Goal: Task Accomplishment & Management: Use online tool/utility

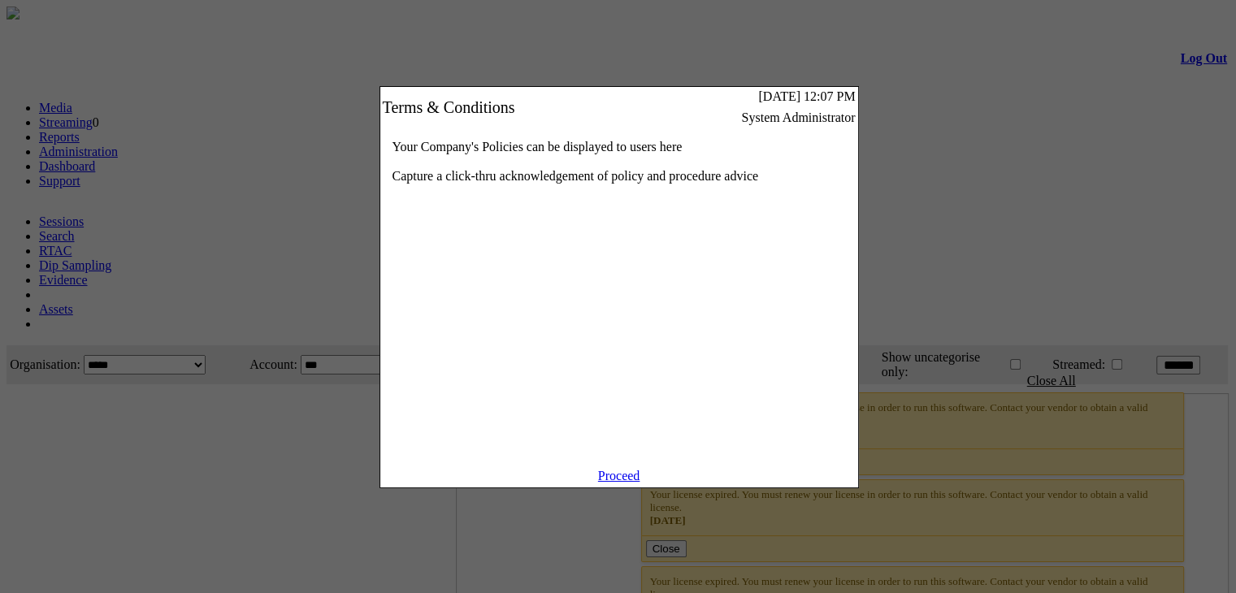
click at [610, 483] on link "Proceed" at bounding box center [619, 476] width 42 height 14
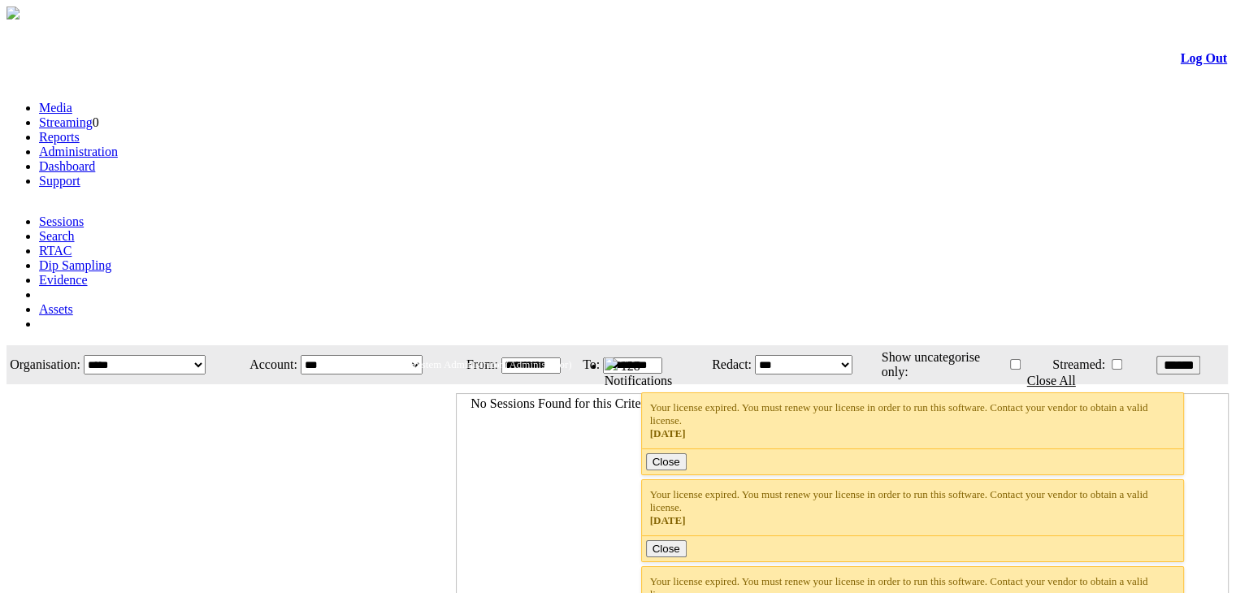
click at [95, 159] on link "Dashboard" at bounding box center [67, 166] width 56 height 14
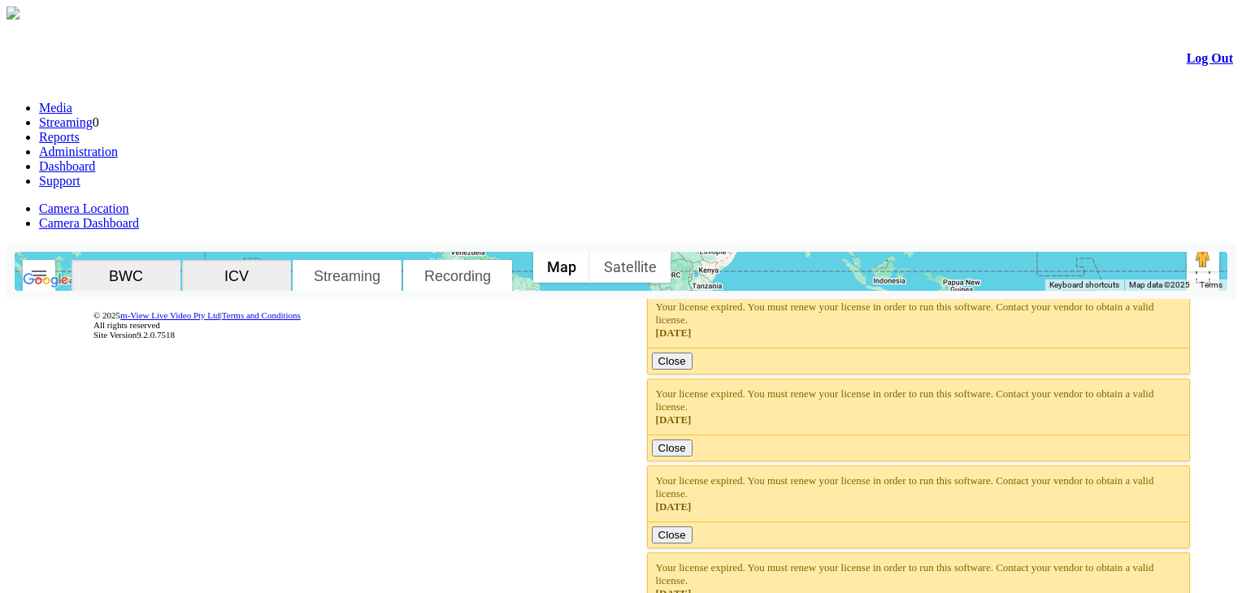
click at [55, 260] on button "button" at bounding box center [39, 276] width 33 height 33
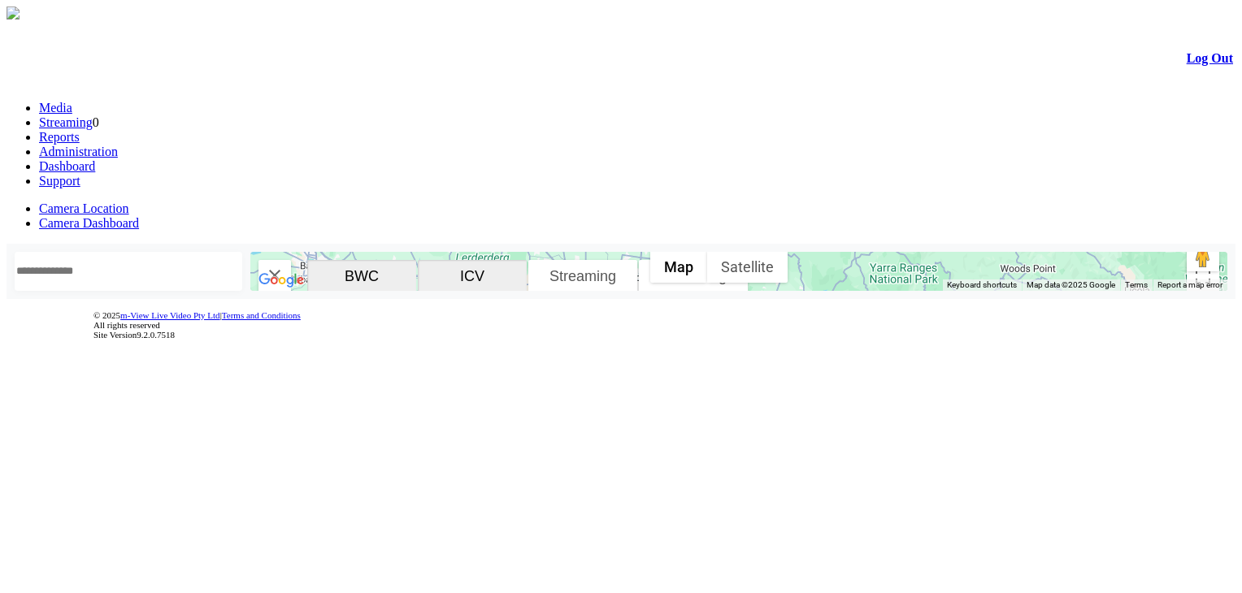
click at [324, 272] on div at bounding box center [738, 271] width 977 height 39
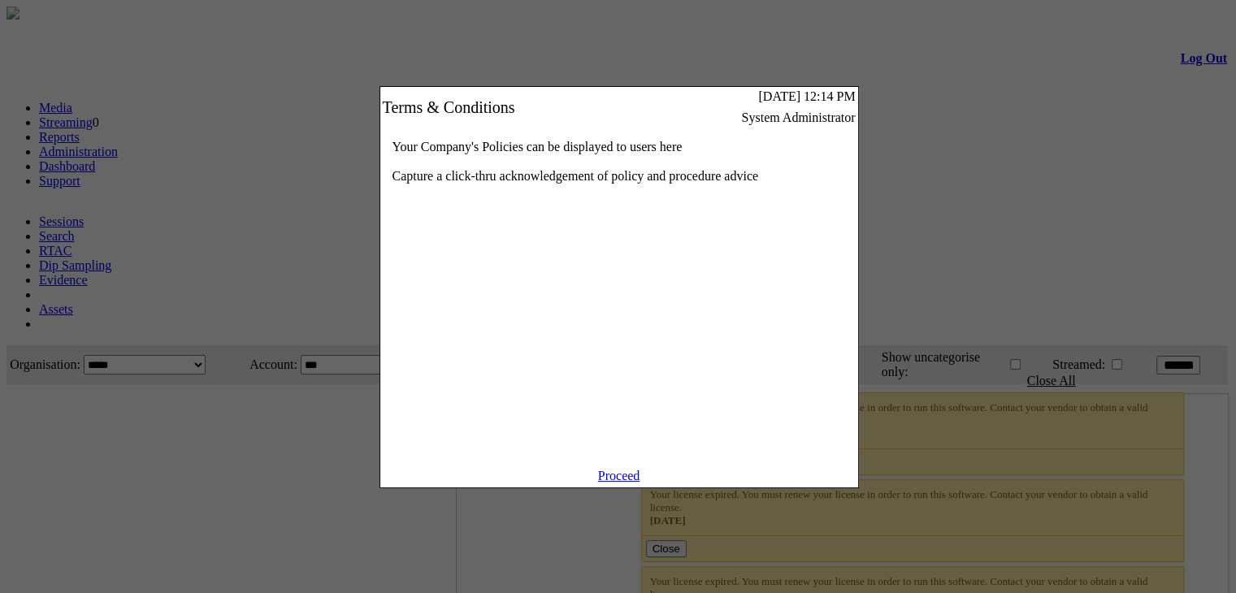
click at [618, 483] on link "Proceed" at bounding box center [619, 476] width 42 height 14
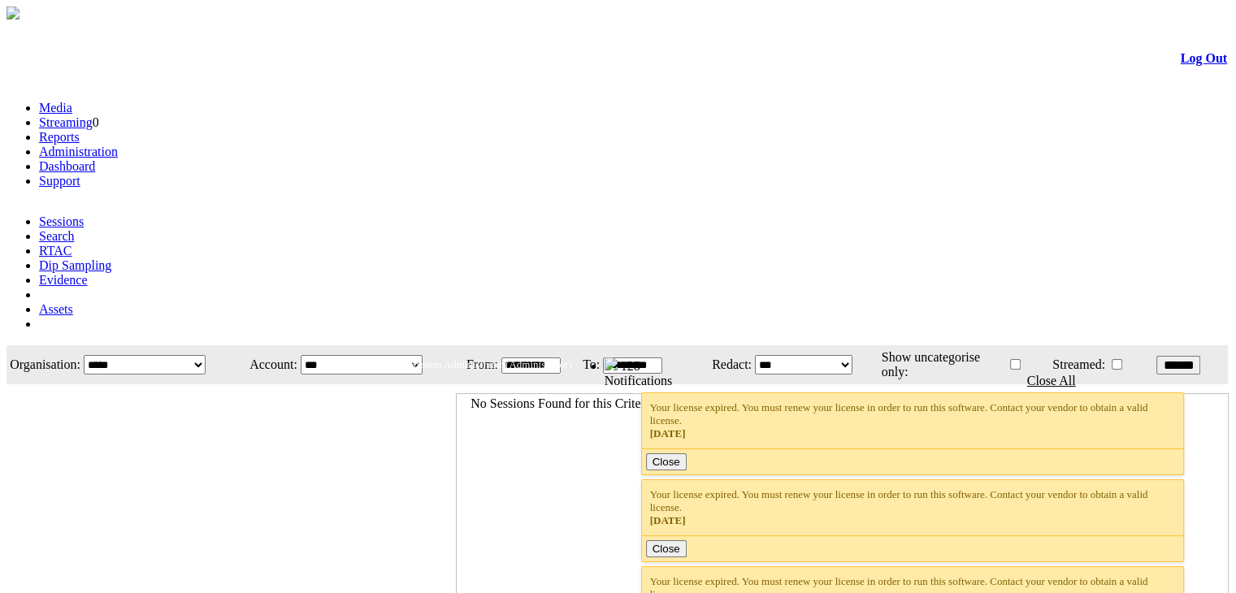
click at [398, 27] on div at bounding box center [618, 27] width 1218 height 0
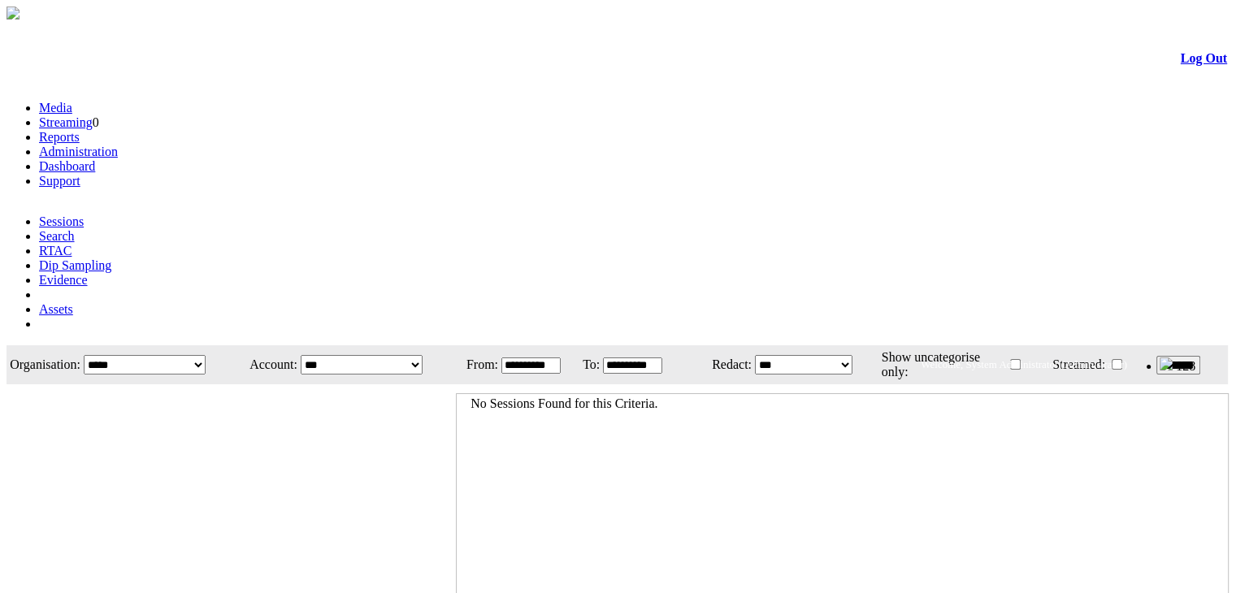
click at [95, 159] on link "Dashboard" at bounding box center [67, 166] width 56 height 14
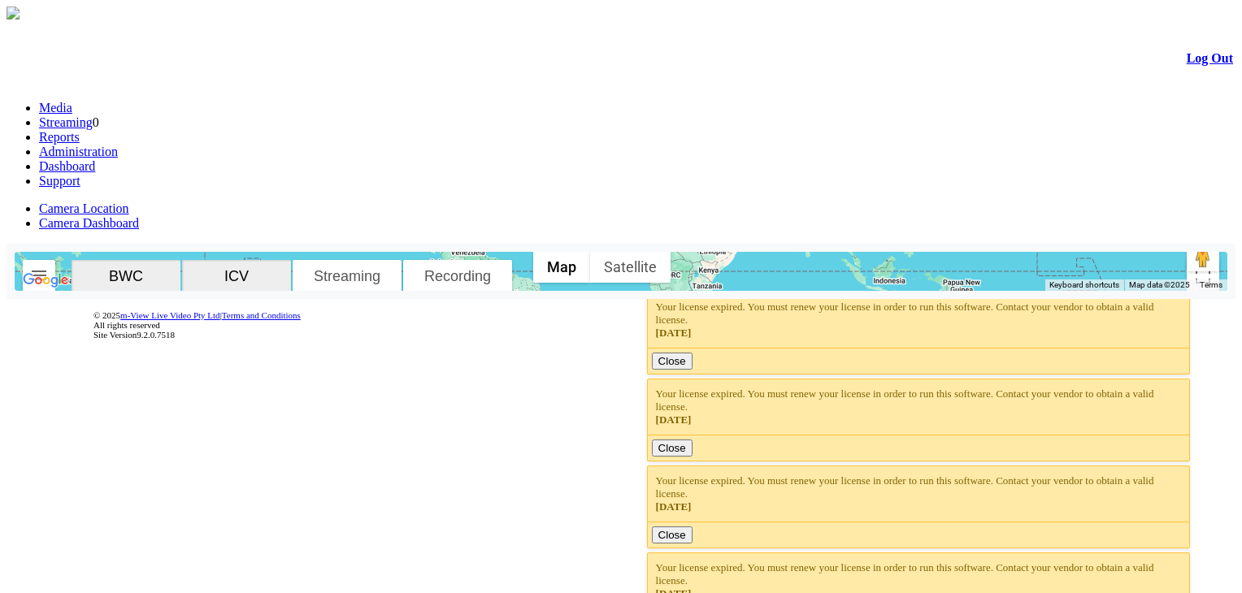
click at [49, 266] on img "button" at bounding box center [39, 276] width 20 height 20
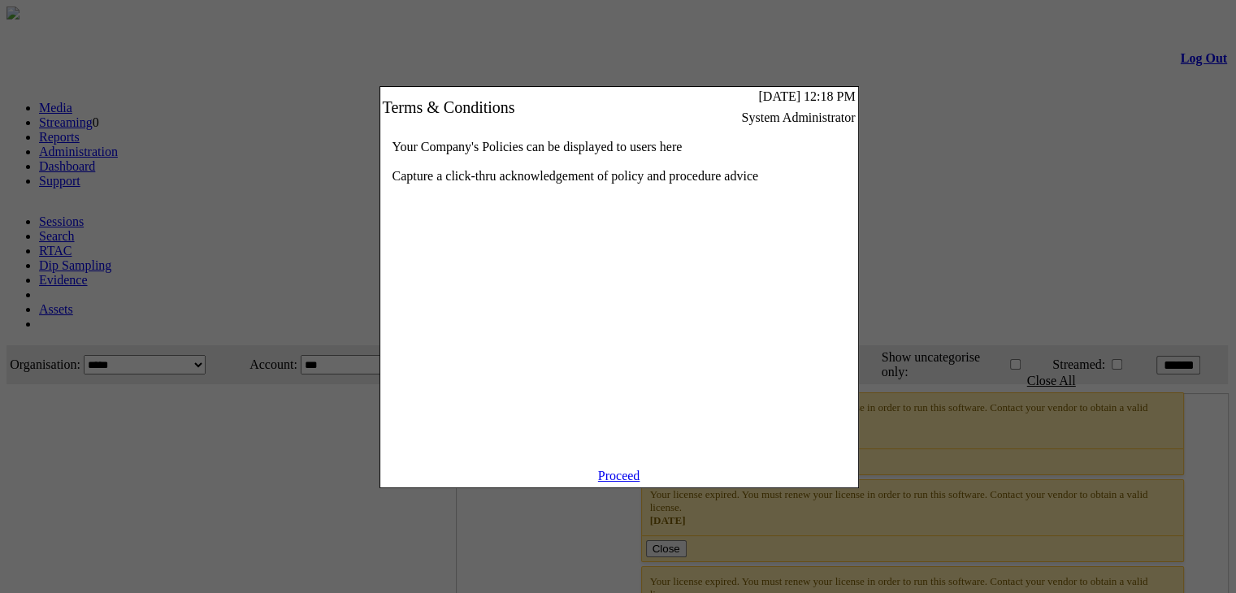
click at [626, 483] on link "Proceed" at bounding box center [619, 476] width 42 height 14
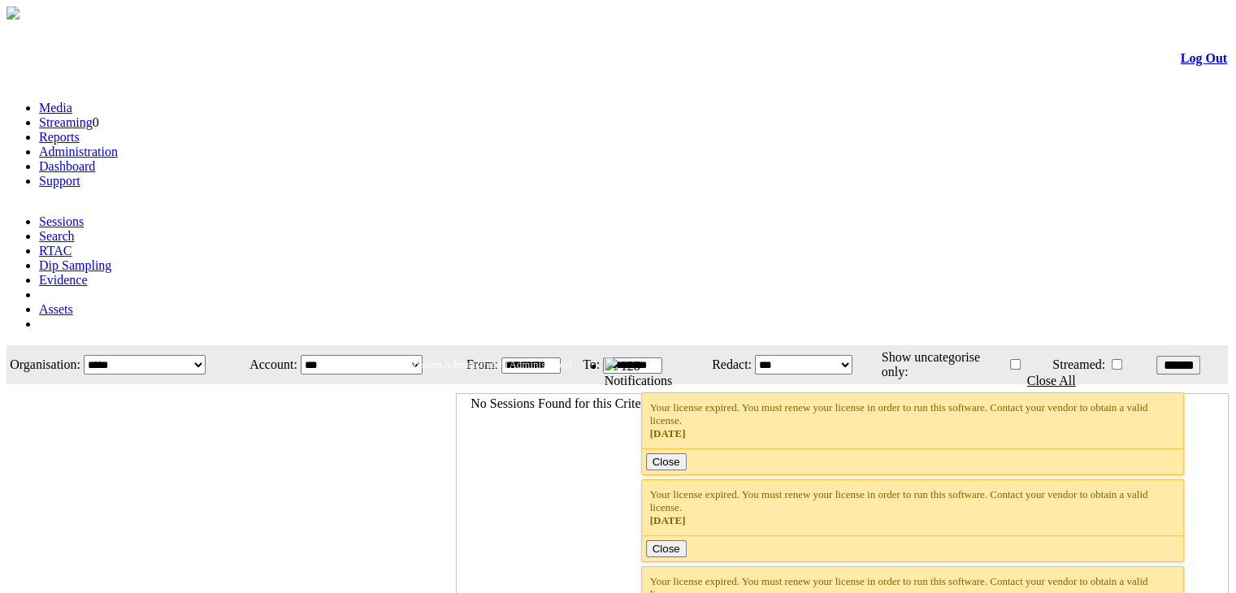
click at [95, 159] on link "Dashboard" at bounding box center [67, 166] width 56 height 14
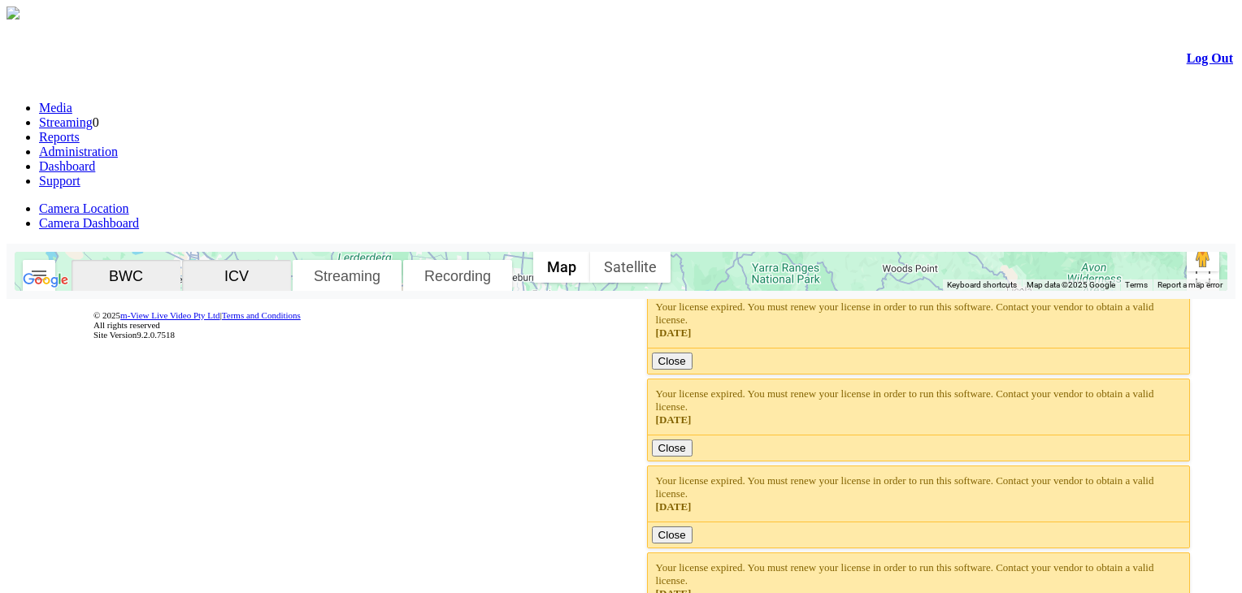
click at [49, 266] on img "button" at bounding box center [39, 276] width 20 height 20
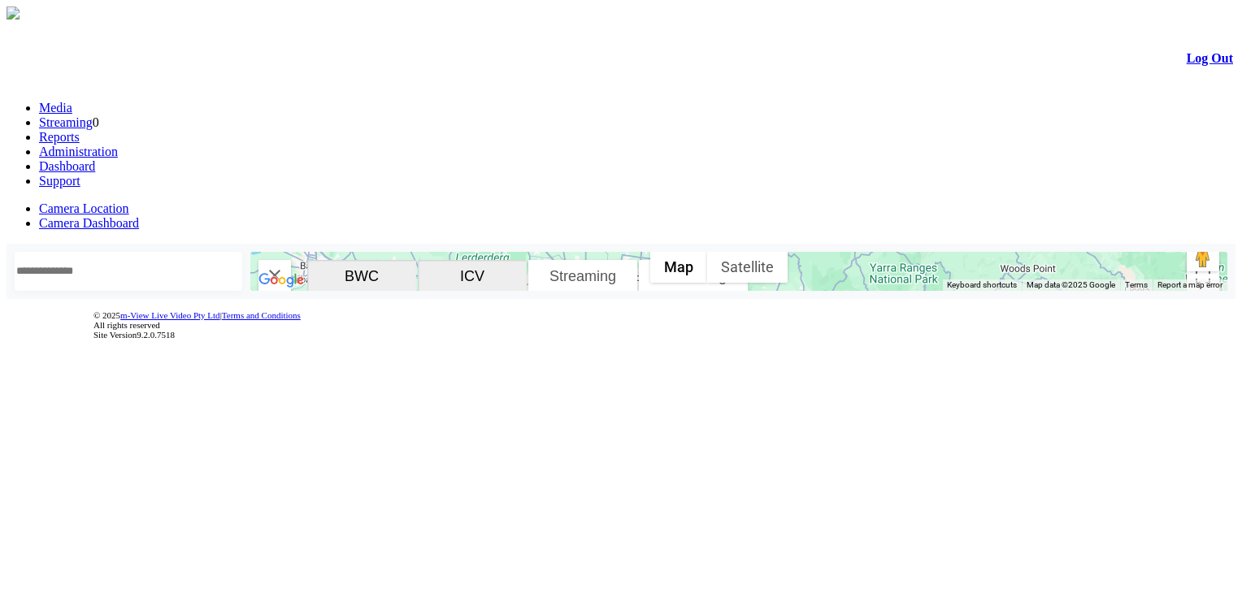
scroll to position [244, 0]
click at [131, 406] on span "View Stream" at bounding box center [100, 412] width 61 height 12
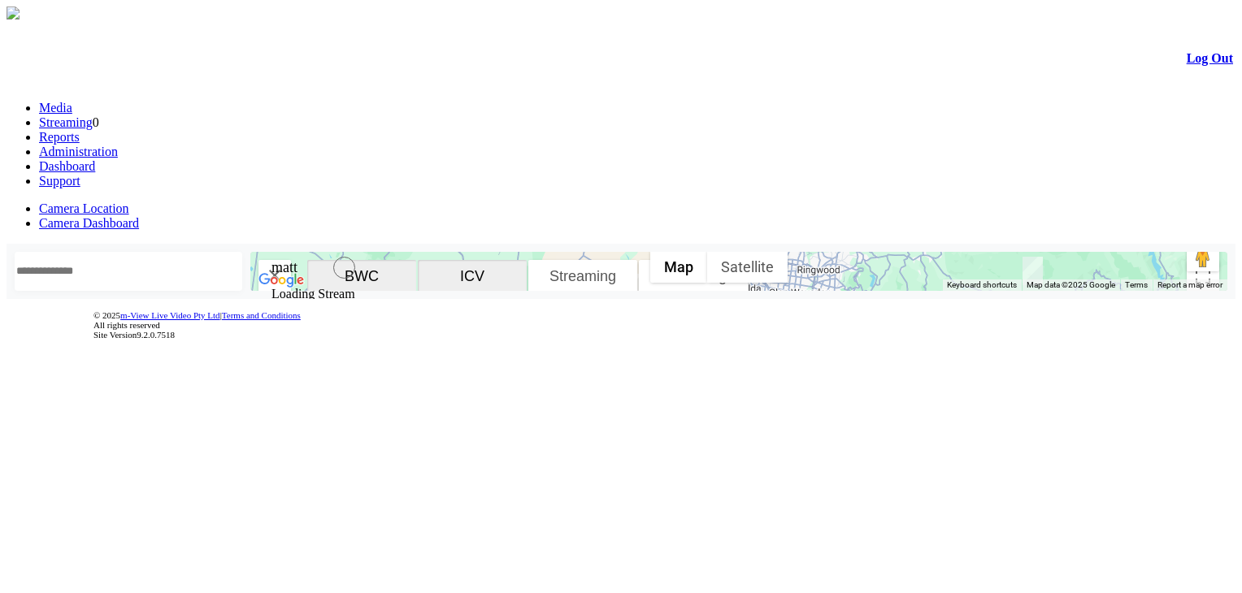
click at [355, 257] on div "matt" at bounding box center [313, 268] width 84 height 22
click at [559, 258] on icon at bounding box center [549, 268] width 20 height 20
click at [36, 287] on section "afzaal View Stream BWV View Stream haider View Stream matt View Stream numan Vi…" at bounding box center [621, 271] width 1229 height 55
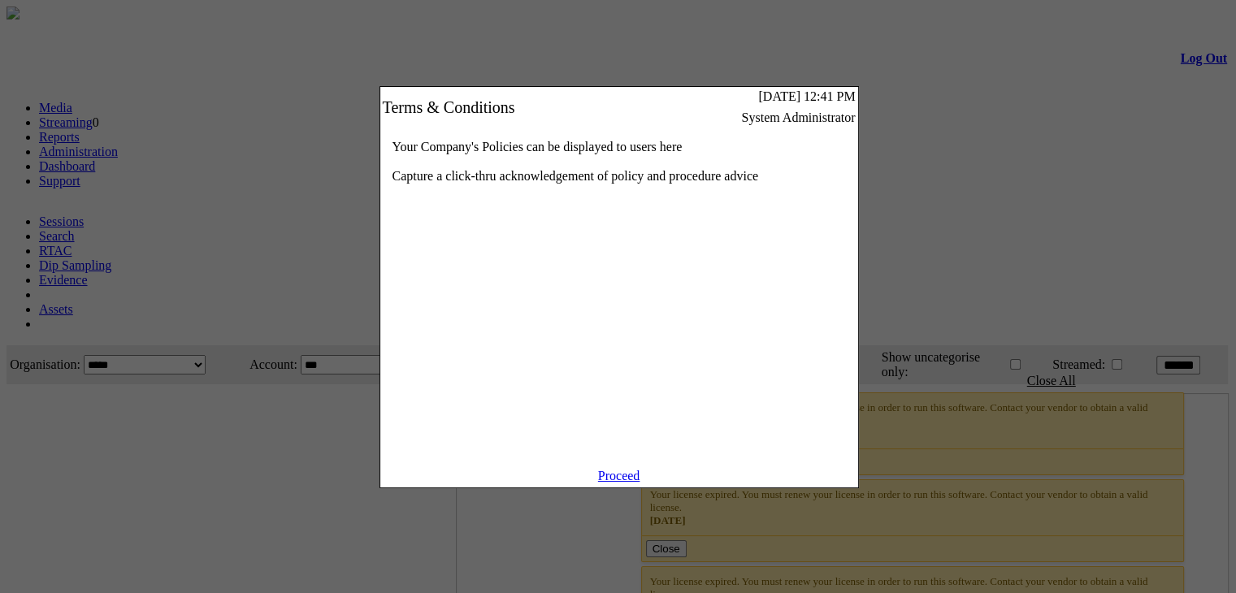
click at [622, 469] on div "Your Company's Policies can be displayed to users here Capture a click-thru ack…" at bounding box center [619, 298] width 478 height 341
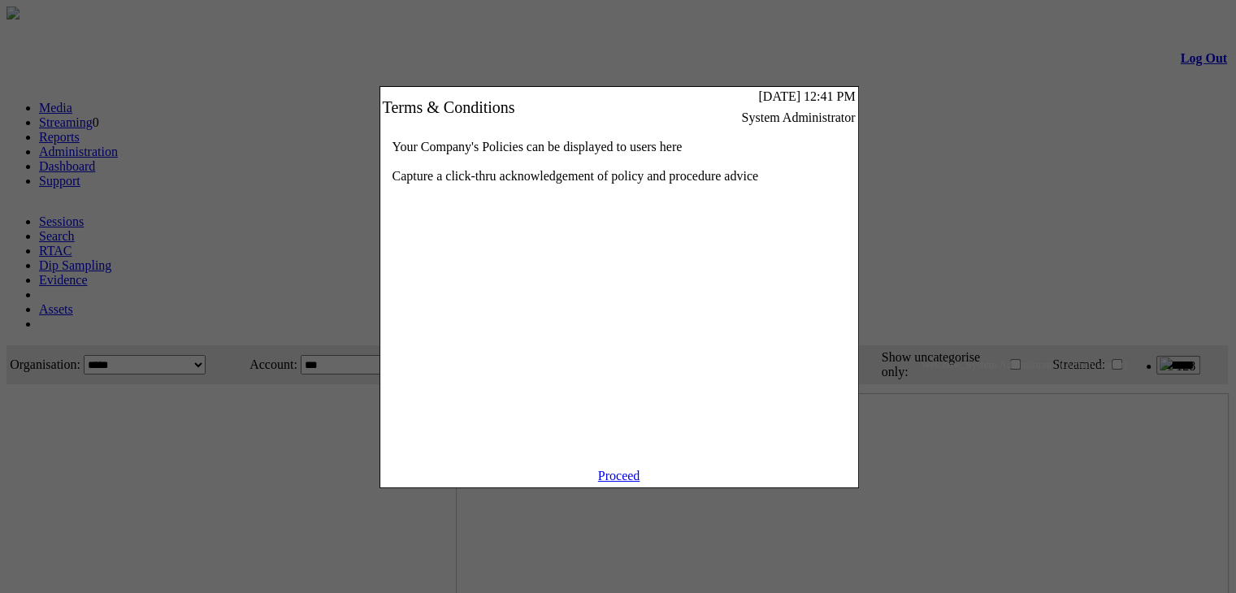
click at [620, 483] on link "Proceed" at bounding box center [619, 476] width 42 height 14
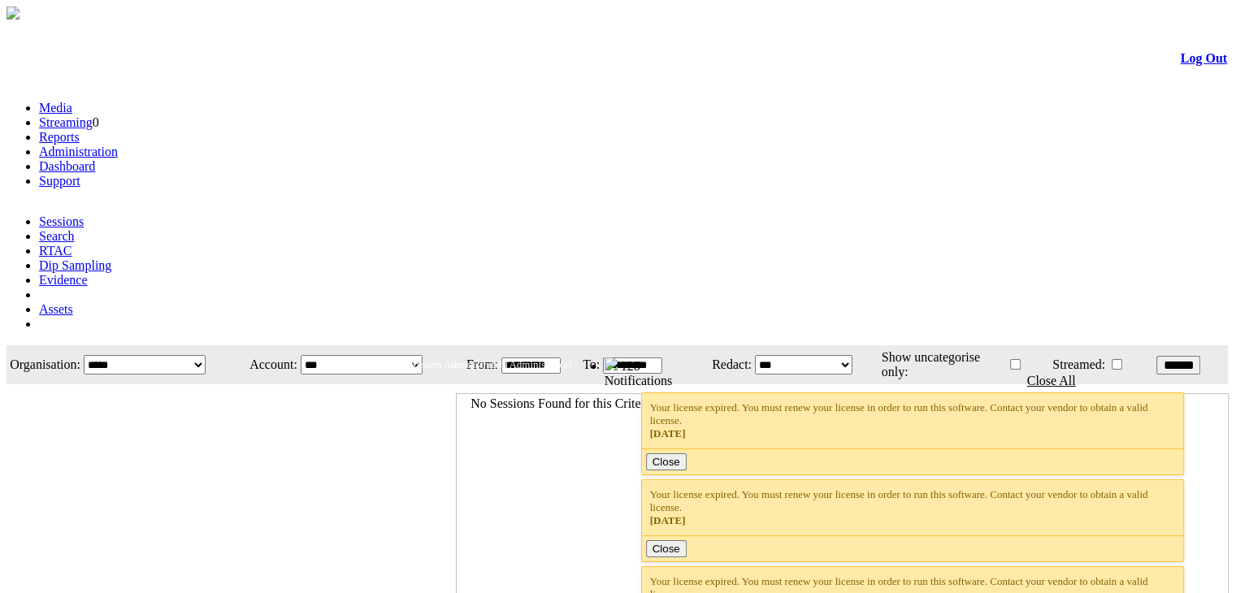
click at [95, 159] on link "Dashboard" at bounding box center [67, 166] width 56 height 14
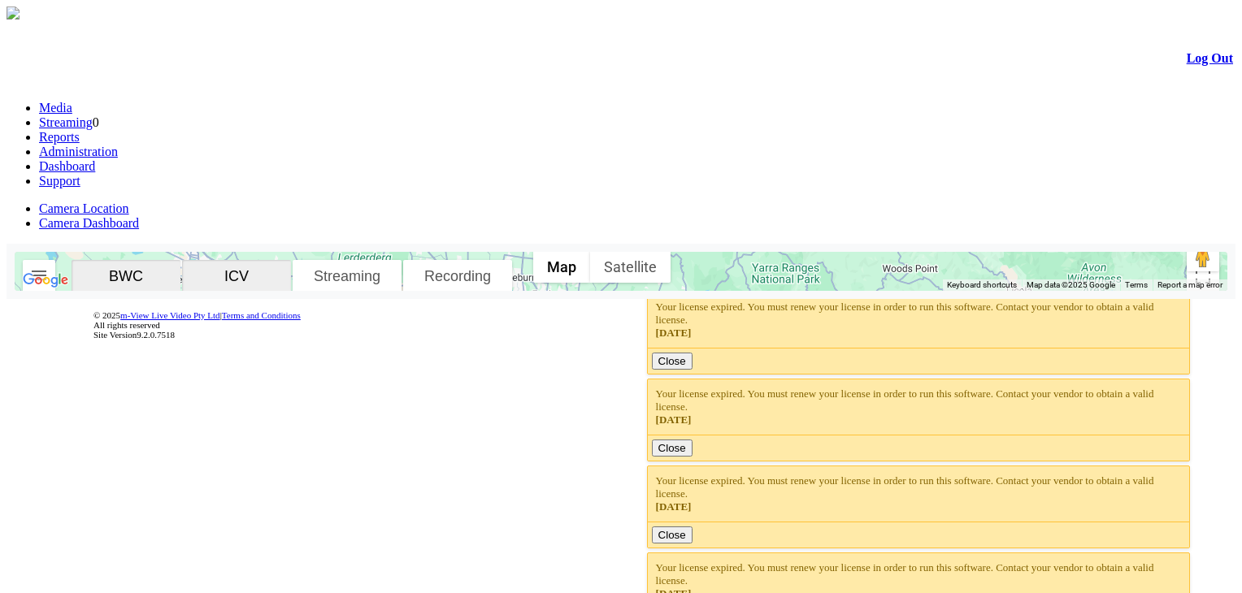
click at [49, 266] on img "button" at bounding box center [39, 276] width 20 height 20
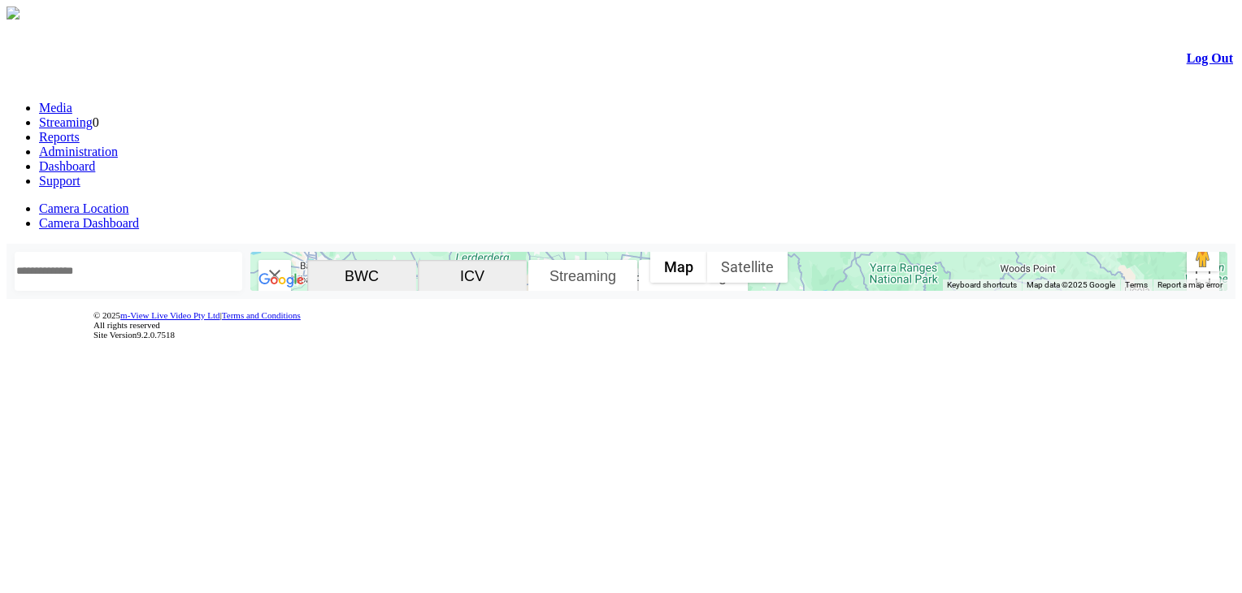
scroll to position [244, 0]
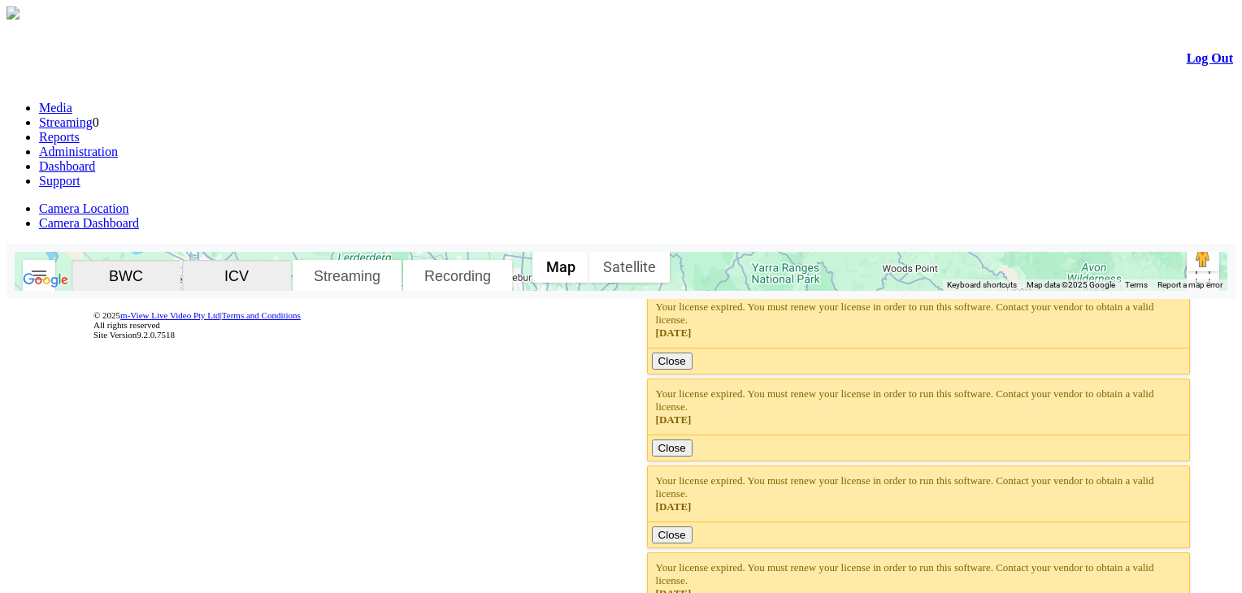
click at [49, 266] on img "button" at bounding box center [39, 276] width 20 height 20
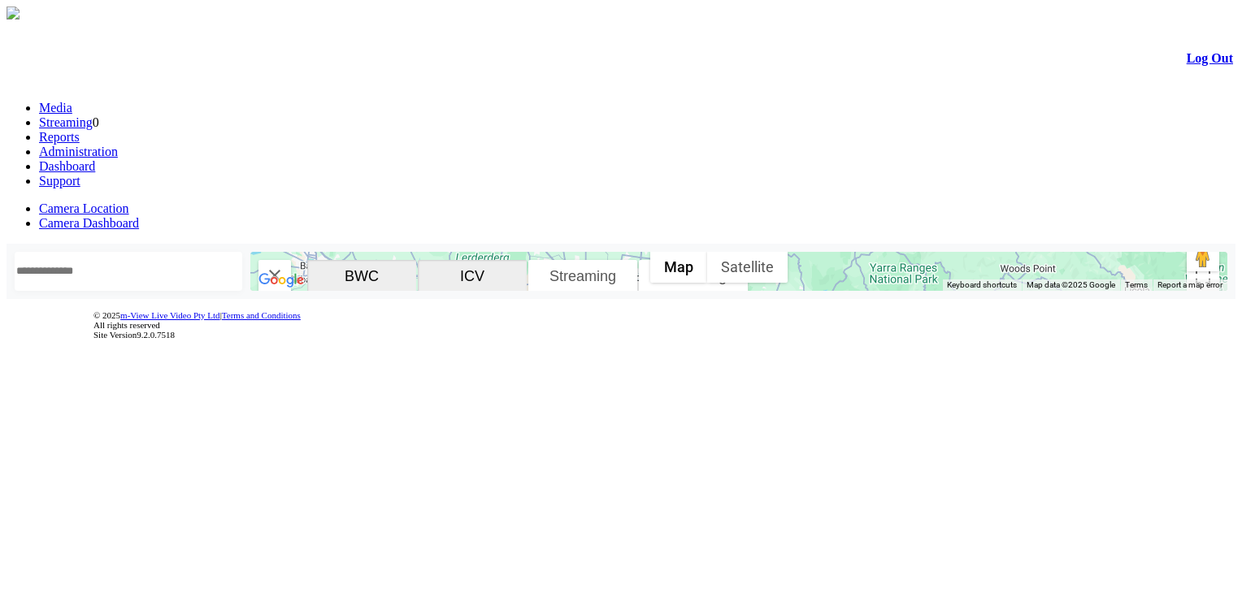
scroll to position [534, 0]
